Goal: Task Accomplishment & Management: Complete application form

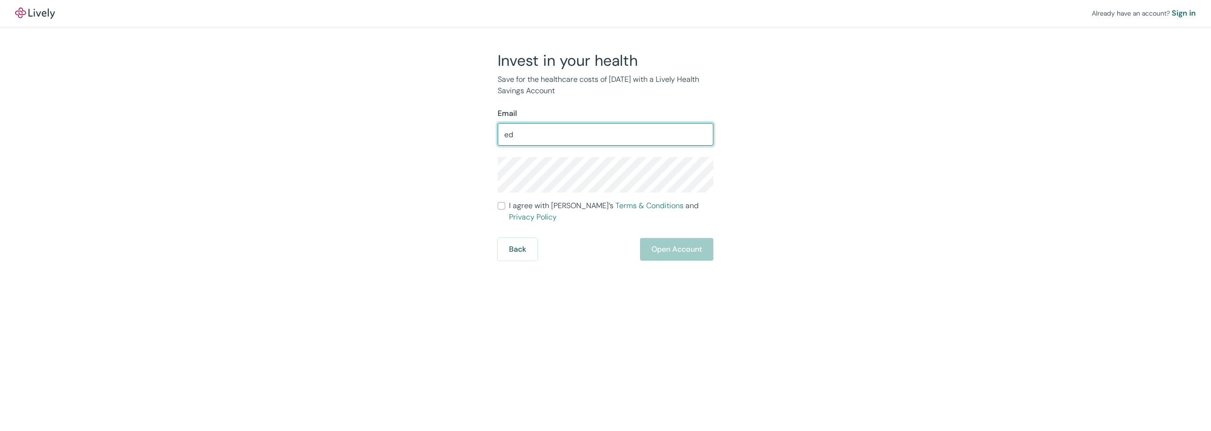
drag, startPoint x: 518, startPoint y: 138, endPoint x: 495, endPoint y: 139, distance: 23.7
click at [495, 139] on div "Invest in your health Save for the healthcare costs of [DATE] with a Lively Hea…" at bounding box center [599, 156] width 227 height 210
type input "[EMAIL_ADDRESS][DOMAIN_NAME]"
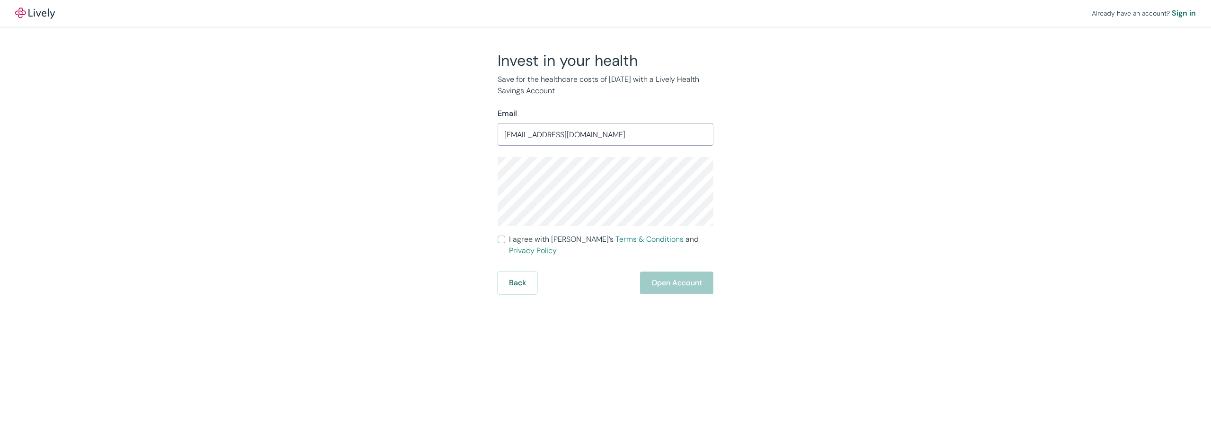
click at [505, 239] on input "I agree with Lively’s Terms & Conditions and Privacy Policy" at bounding box center [502, 240] width 8 height 8
checkbox input "true"
click at [672, 272] on button "Open Account" at bounding box center [676, 283] width 73 height 23
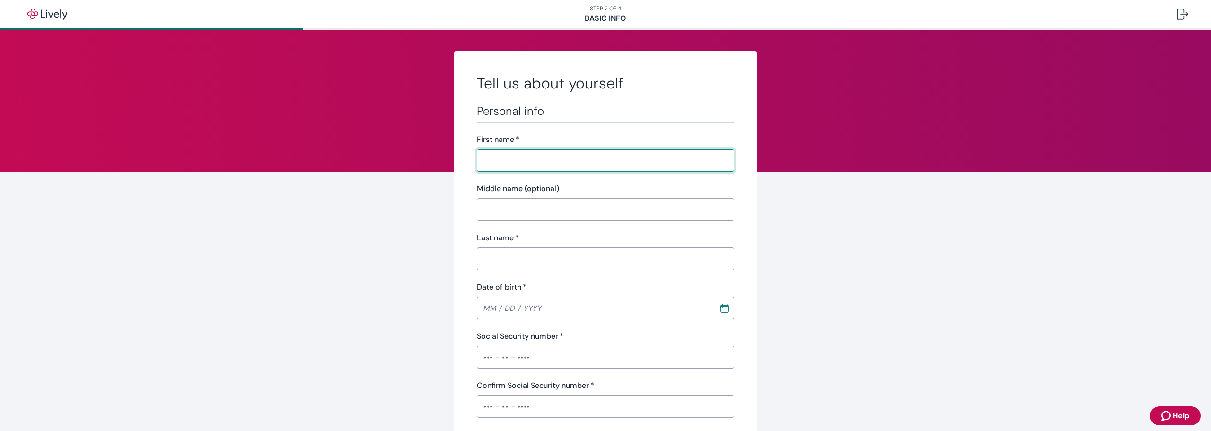
click at [534, 158] on input "First name   *" at bounding box center [605, 160] width 257 height 19
type input "Evan"
type input "Dana"
type input "Peck"
type input "(801) 597-9720"
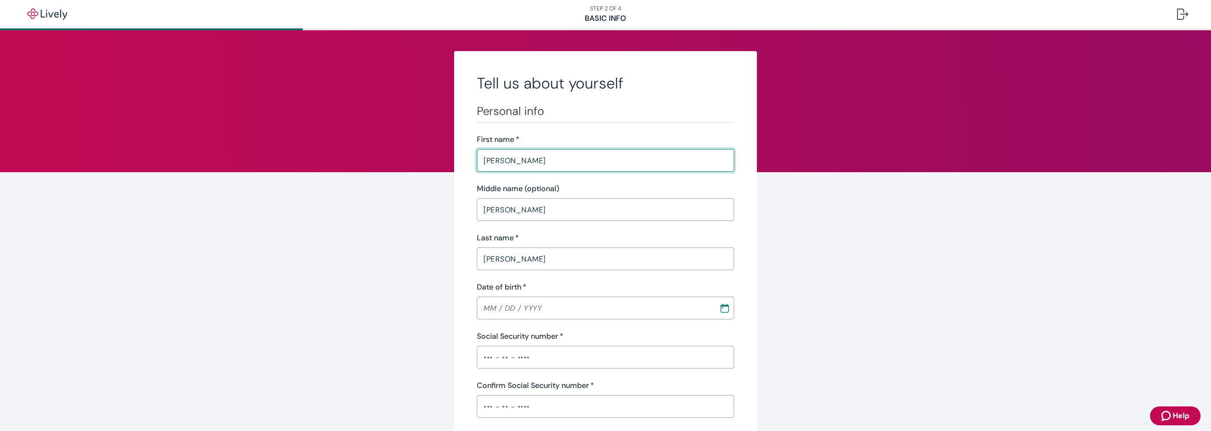
type input "626 S 175 West"
type input "Layton"
type input "UT"
type input "84041"
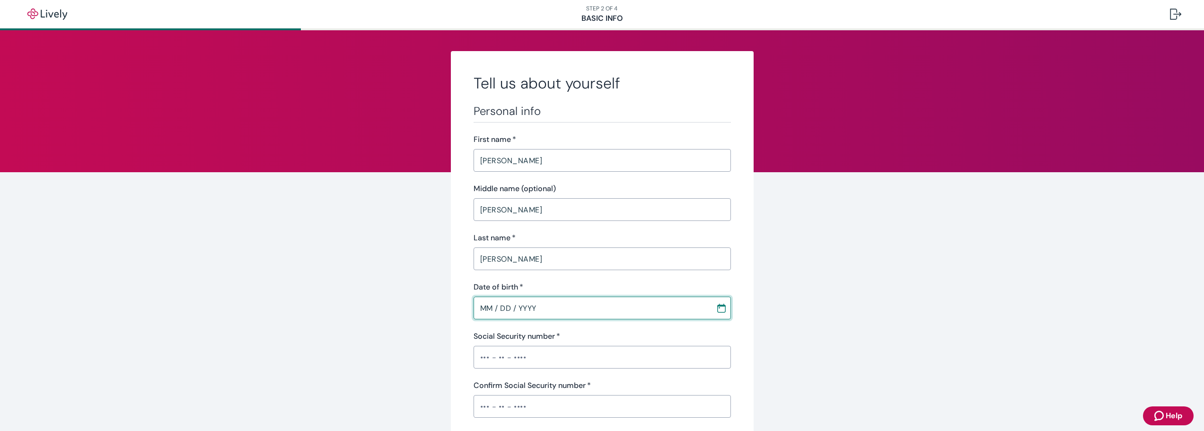
click at [544, 303] on input "MM / DD / YYYY" at bounding box center [592, 307] width 236 height 19
click at [541, 307] on input "MM / DD / YYYY" at bounding box center [592, 307] width 236 height 19
click at [488, 307] on input "MM / DD / YYYY" at bounding box center [592, 307] width 236 height 19
click at [486, 307] on input "MM / DD / YYYY" at bounding box center [592, 307] width 236 height 19
click at [476, 307] on input "03 / DD / YYYY" at bounding box center [592, 307] width 236 height 19
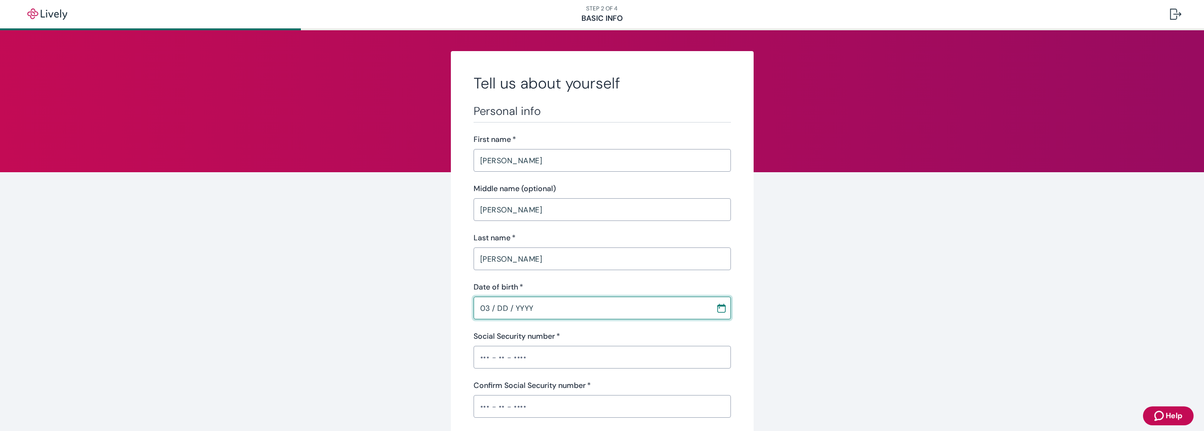
drag, startPoint x: 476, startPoint y: 307, endPoint x: 494, endPoint y: 310, distance: 17.7
click at [494, 310] on input "03 / DD / YYYY" at bounding box center [592, 307] width 236 height 19
drag, startPoint x: 544, startPoint y: 309, endPoint x: 471, endPoint y: 308, distance: 73.3
click at [474, 308] on input "03 / DD / YYYY" at bounding box center [592, 307] width 236 height 19
type input "05 / 23 / 1961"
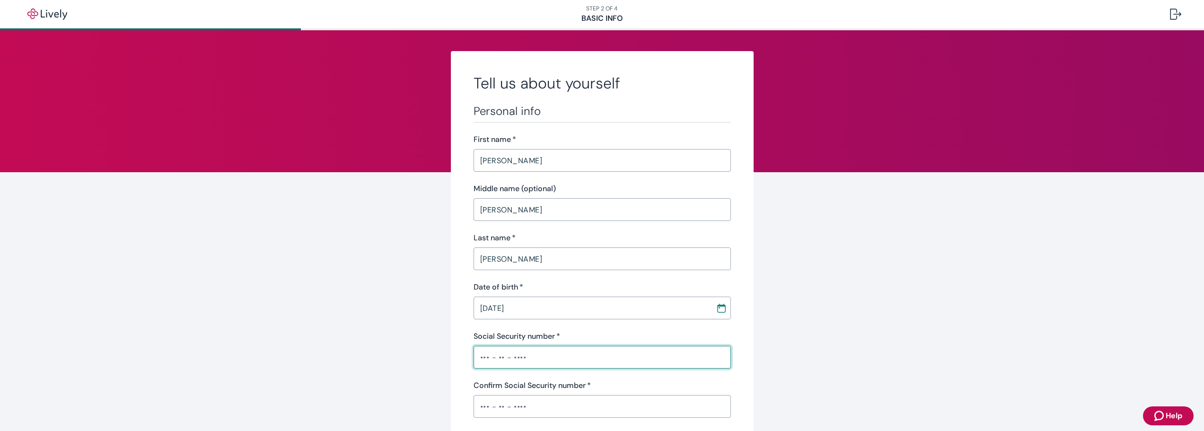
click at [511, 358] on input "Social Security number   *" at bounding box center [602, 357] width 257 height 19
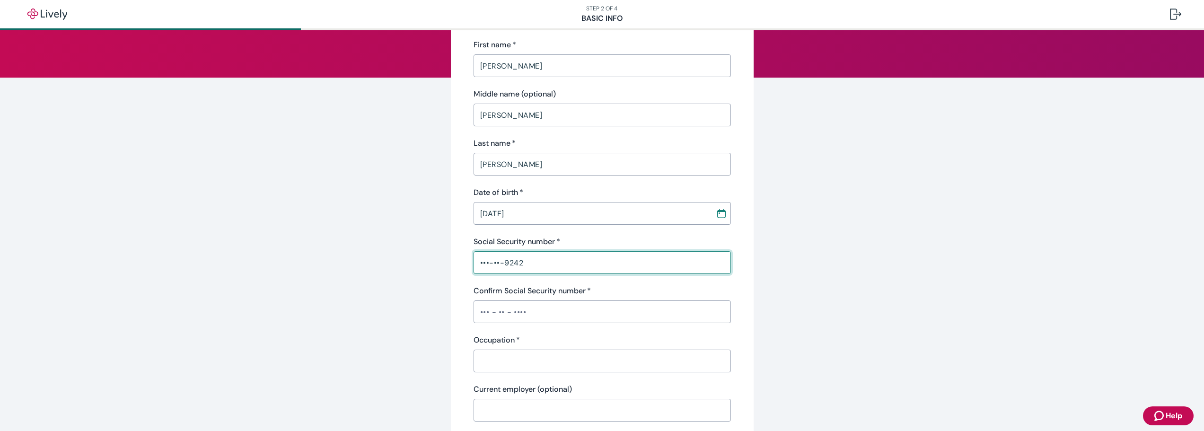
scroll to position [142, 0]
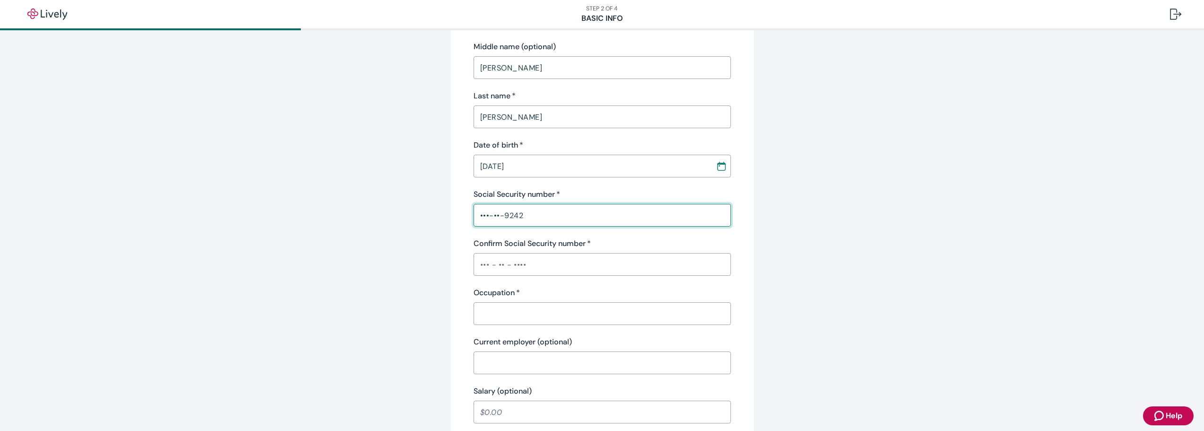
type input "•••-••-9242"
click at [515, 311] on input "Occupation   *" at bounding box center [602, 313] width 257 height 19
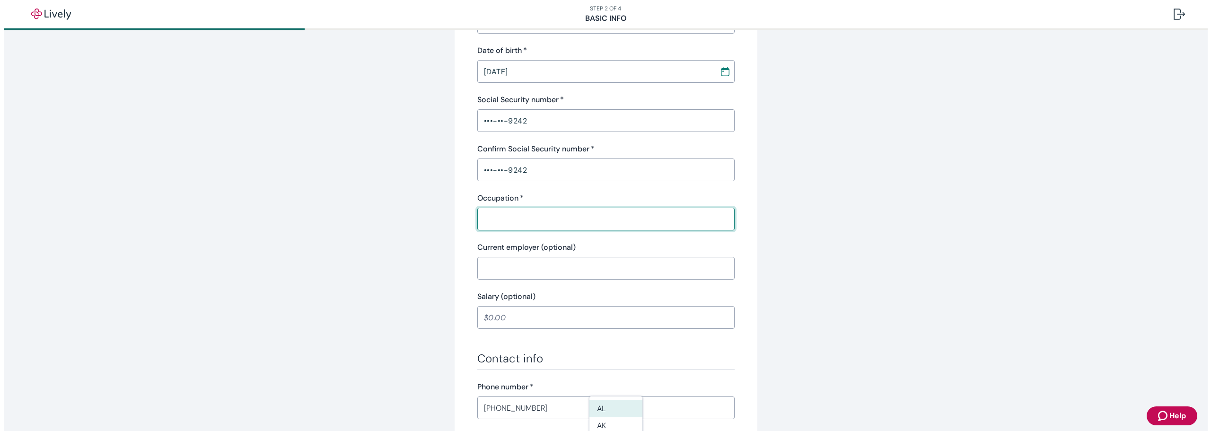
scroll to position [284, 0]
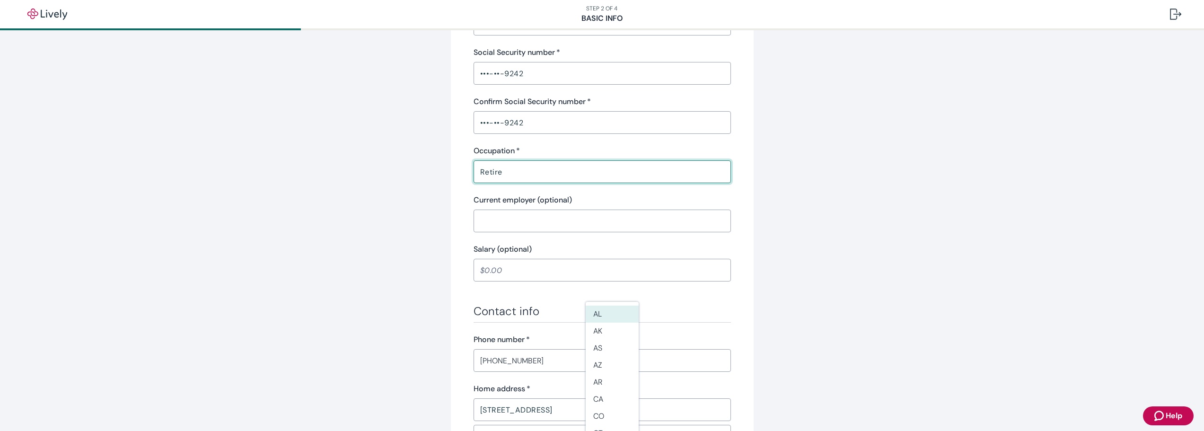
type input "Retired"
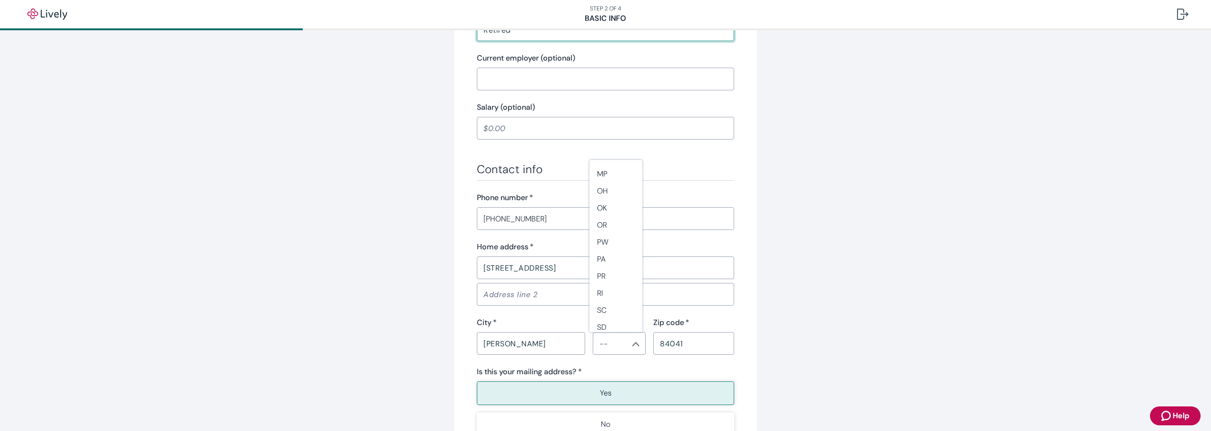
scroll to position [840, 0]
click at [623, 202] on li "UT" at bounding box center [615, 200] width 53 height 17
type input "UT"
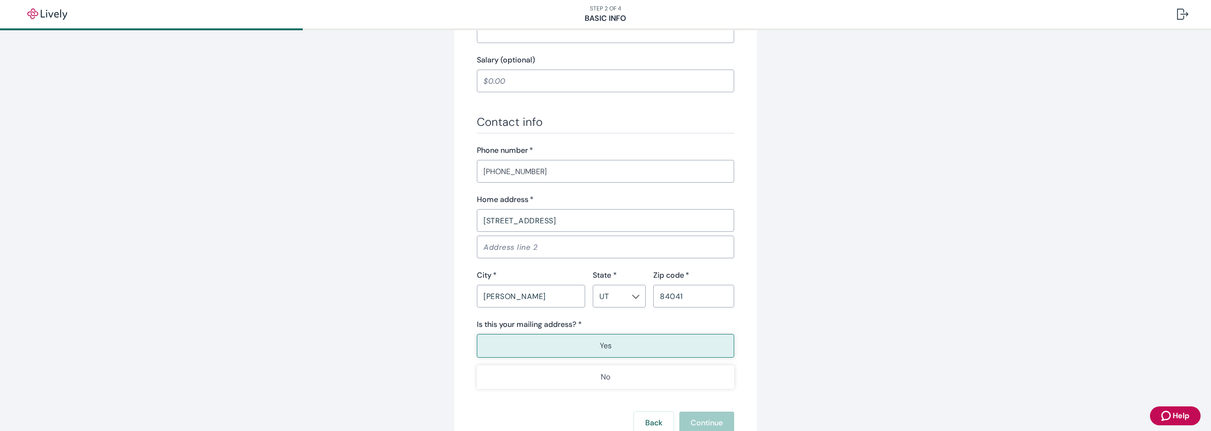
scroll to position [520, 0]
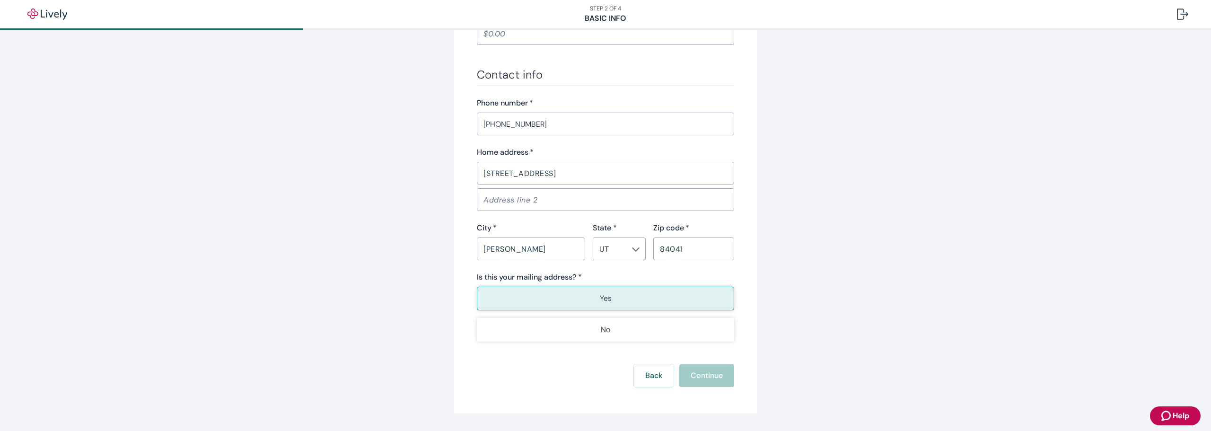
type input "Retired"
click at [618, 297] on button "Yes" at bounding box center [605, 299] width 257 height 24
click at [699, 374] on button "Continue" at bounding box center [706, 375] width 55 height 23
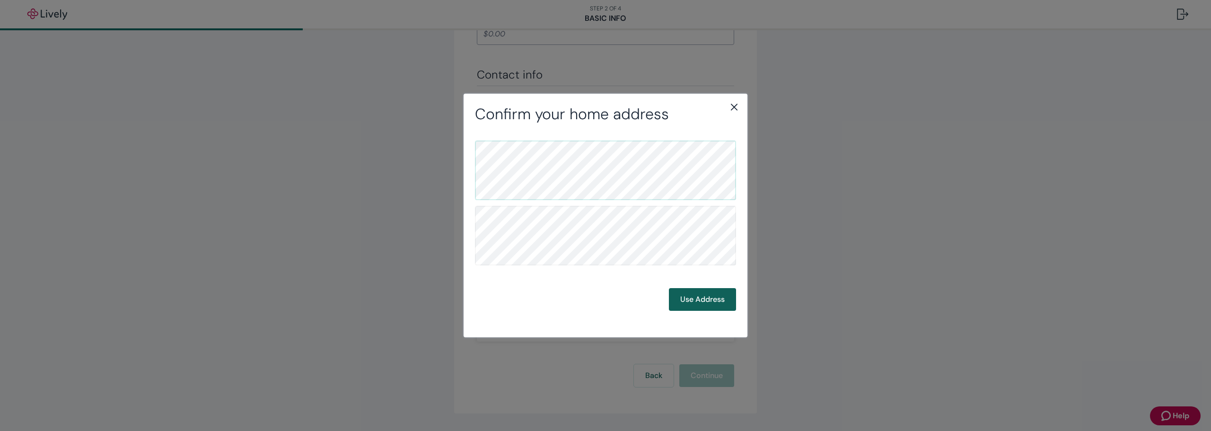
click at [712, 300] on button "Use Address" at bounding box center [702, 299] width 67 height 23
click at [709, 299] on button "Use Address" at bounding box center [702, 299] width 67 height 23
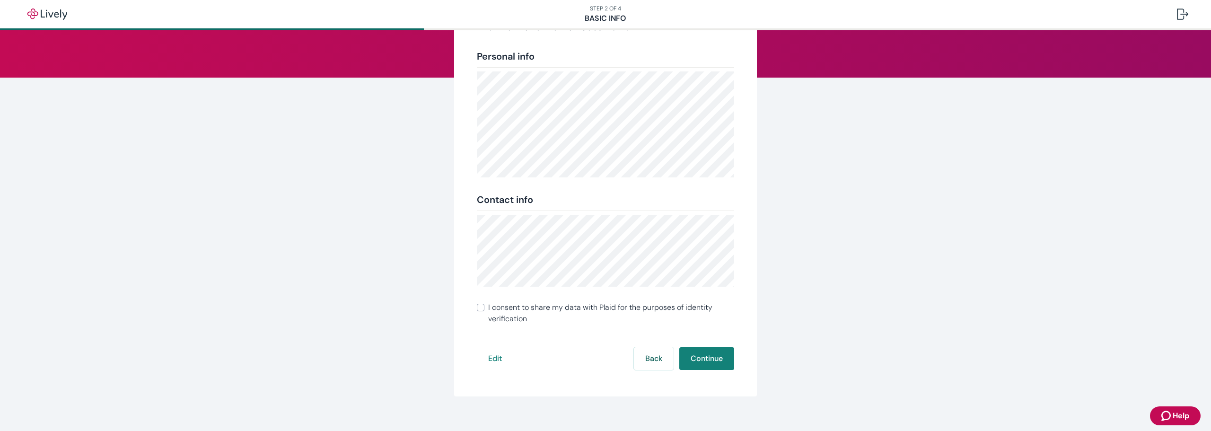
scroll to position [105, 0]
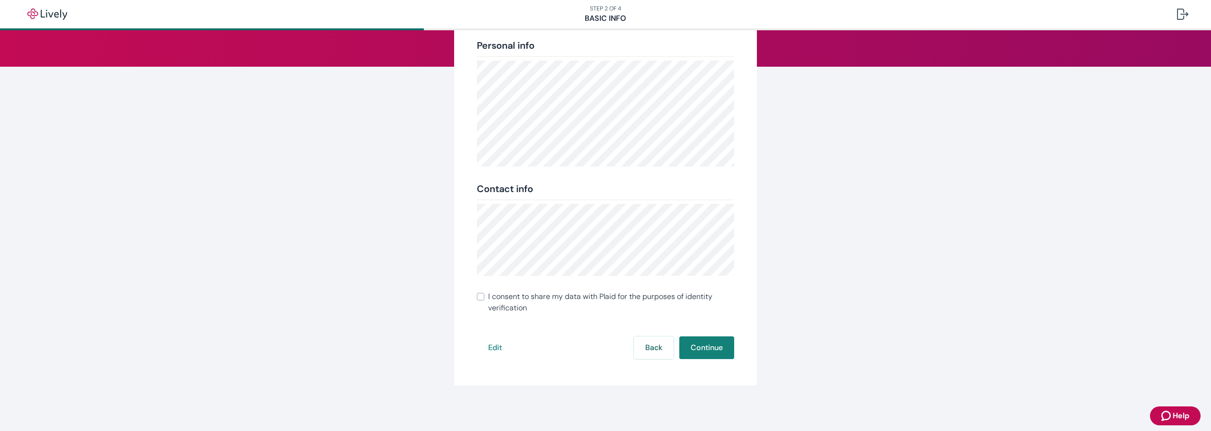
click at [478, 298] on input "I consent to share my data with Plaid for the purposes of identity verification" at bounding box center [481, 297] width 8 height 8
checkbox input "true"
click at [701, 346] on button "Continue" at bounding box center [706, 347] width 55 height 23
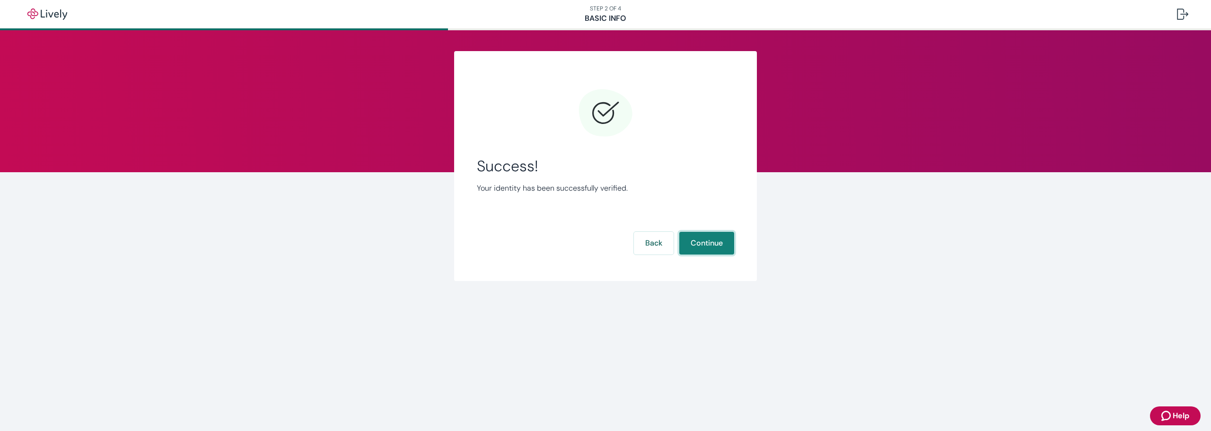
click at [717, 244] on button "Continue" at bounding box center [706, 243] width 55 height 23
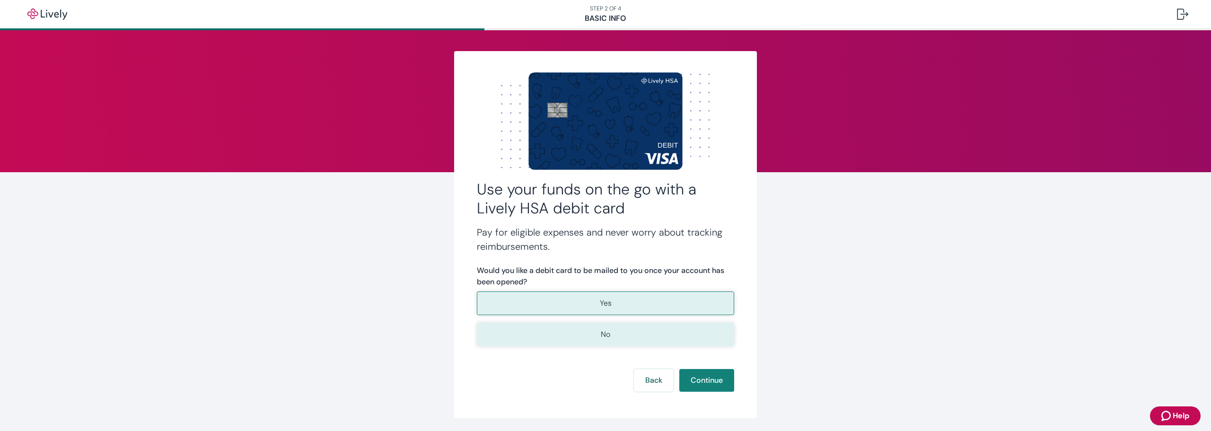
click at [647, 330] on button "No" at bounding box center [605, 335] width 257 height 24
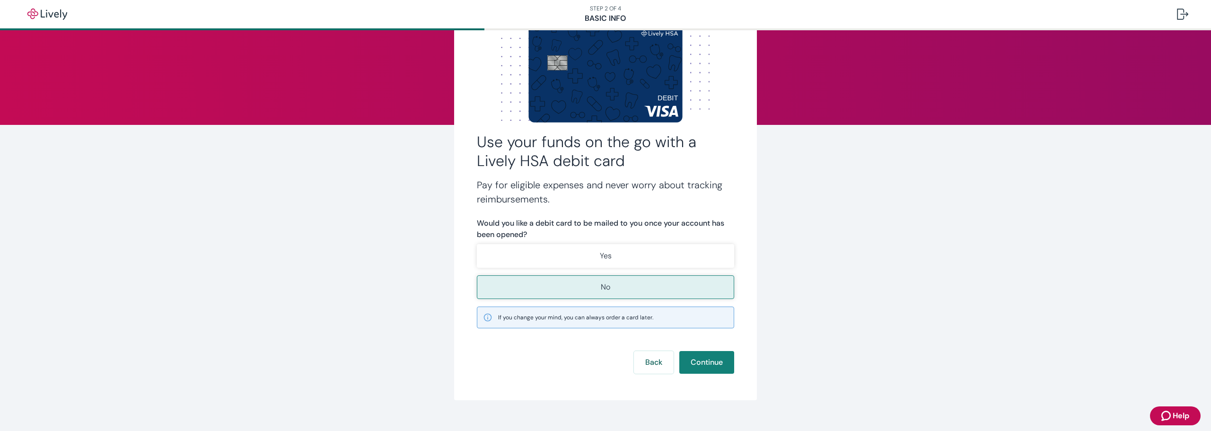
scroll to position [62, 0]
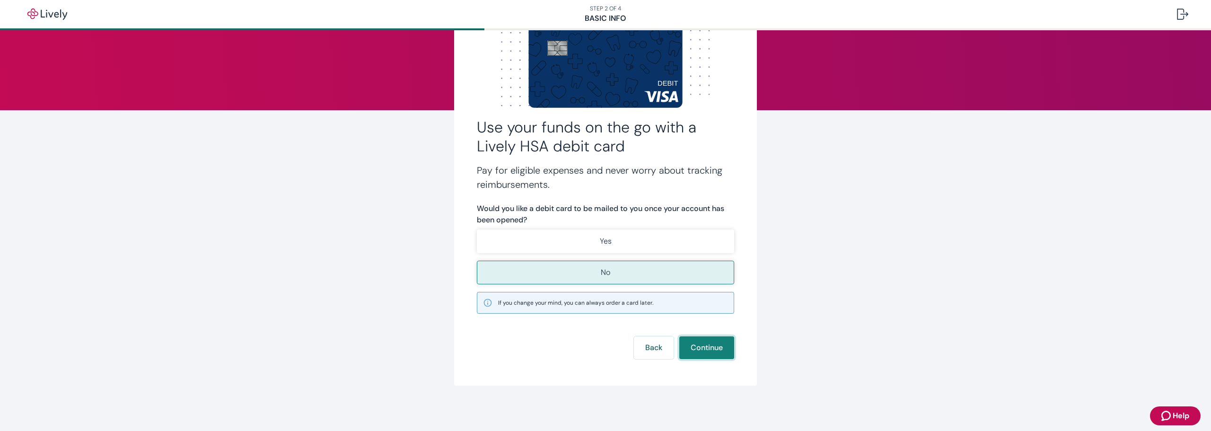
click at [707, 348] on button "Continue" at bounding box center [706, 347] width 55 height 23
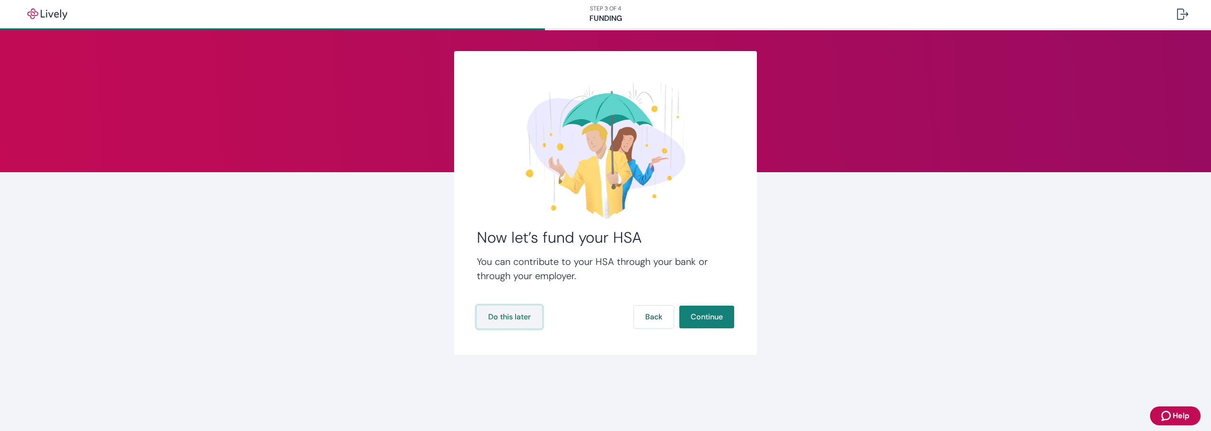
click at [529, 321] on button "Do this later" at bounding box center [509, 317] width 65 height 23
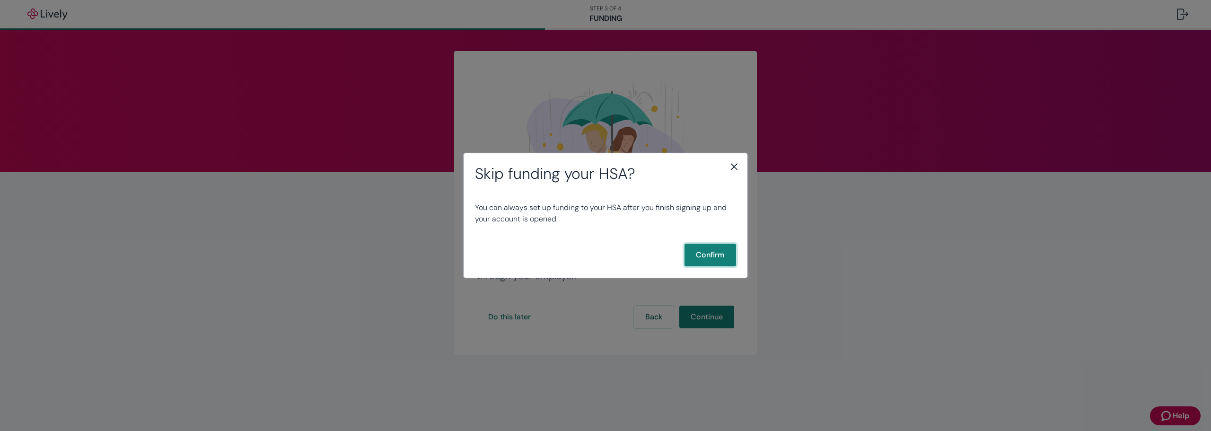
click at [712, 254] on button "Confirm" at bounding box center [710, 255] width 52 height 23
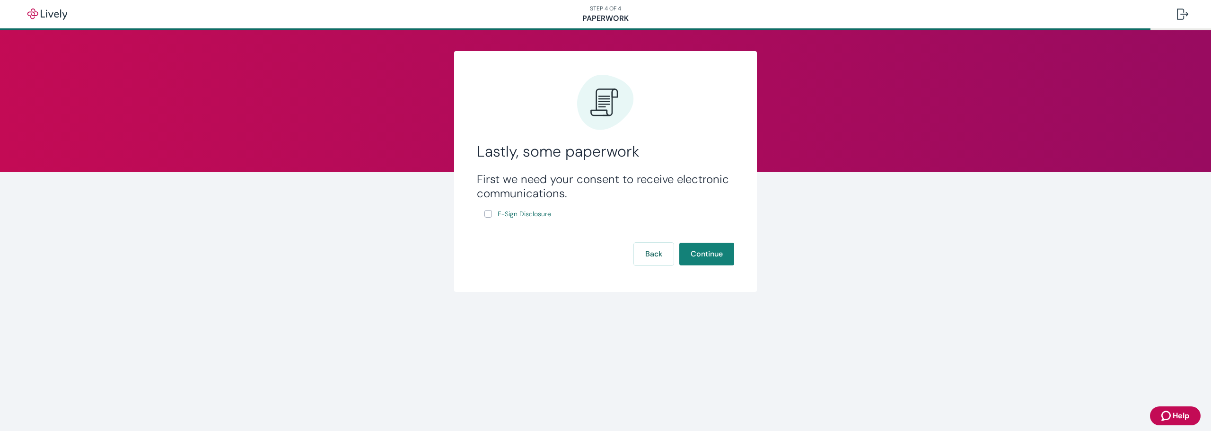
click at [488, 212] on input "E-Sign Disclosure" at bounding box center [488, 214] width 8 height 8
checkbox input "true"
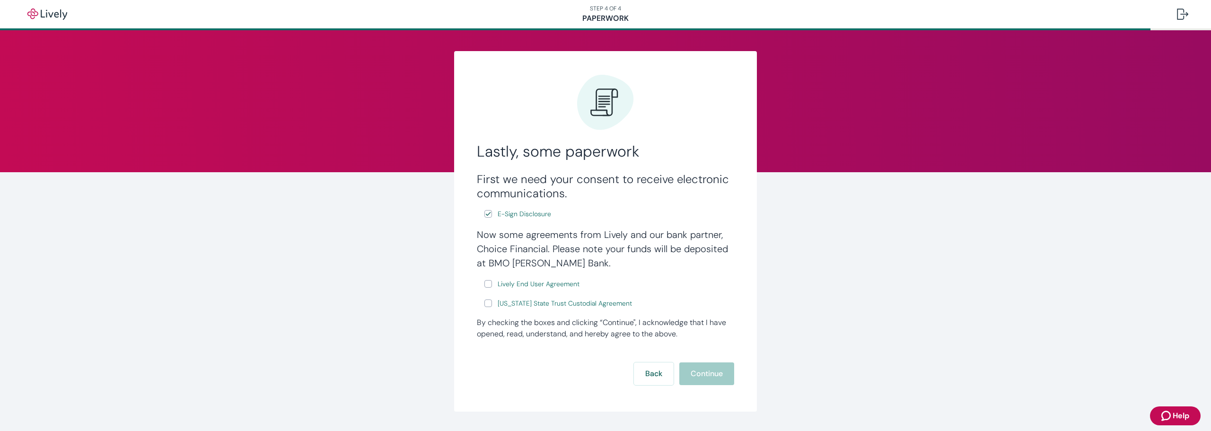
scroll to position [26, 0]
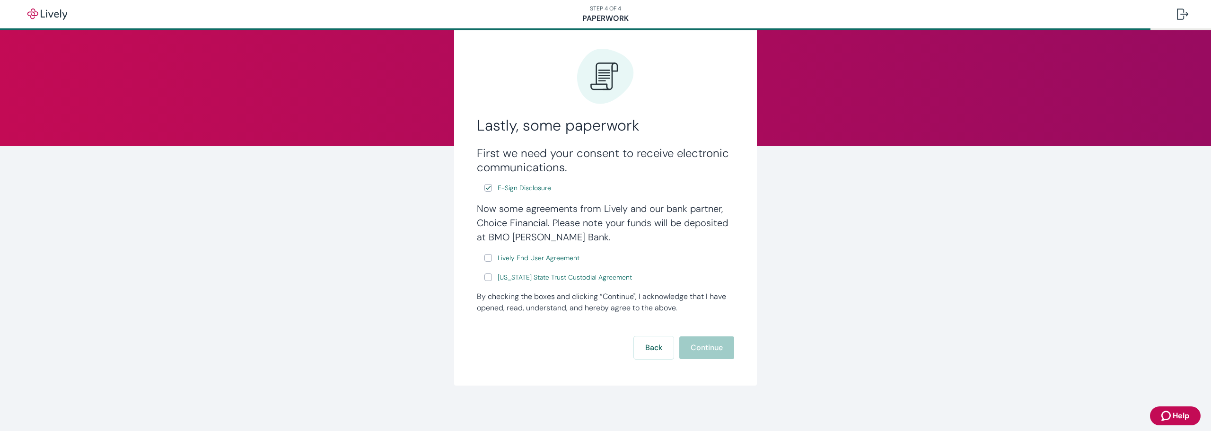
click at [484, 258] on input "Lively End User Agreement" at bounding box center [488, 258] width 8 height 8
checkbox input "true"
click at [485, 277] on input "Wyoming State Trust Custodial Agreement" at bounding box center [488, 277] width 8 height 8
checkbox input "true"
click at [690, 342] on button "Continue" at bounding box center [706, 347] width 55 height 23
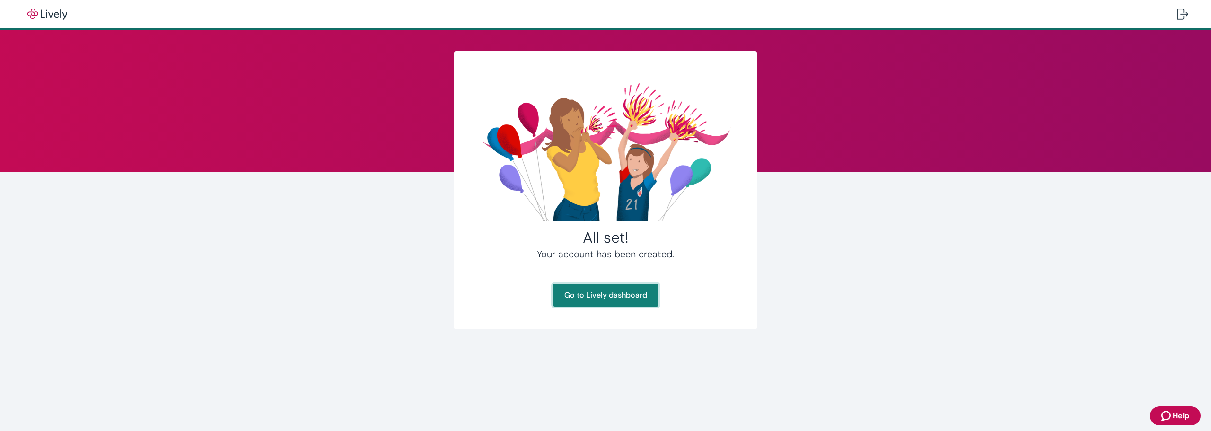
click at [629, 294] on link "Go to Lively dashboard" at bounding box center [605, 295] width 105 height 23
